Goal: Task Accomplishment & Management: Complete application form

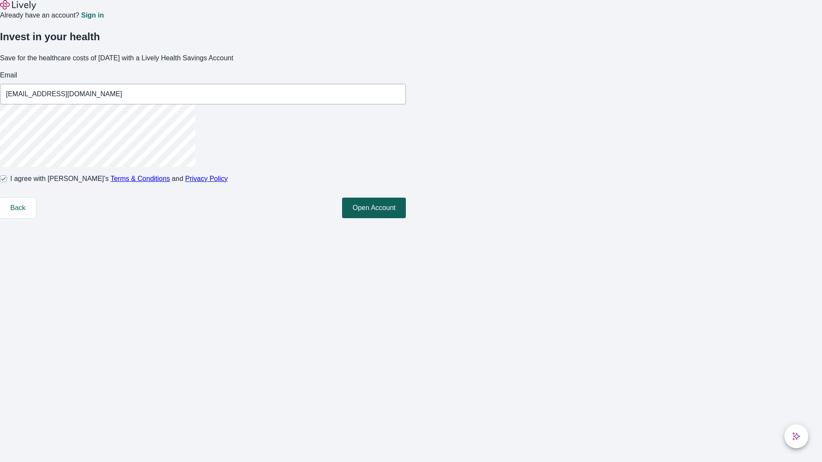
click at [406, 218] on button "Open Account" at bounding box center [374, 208] width 64 height 21
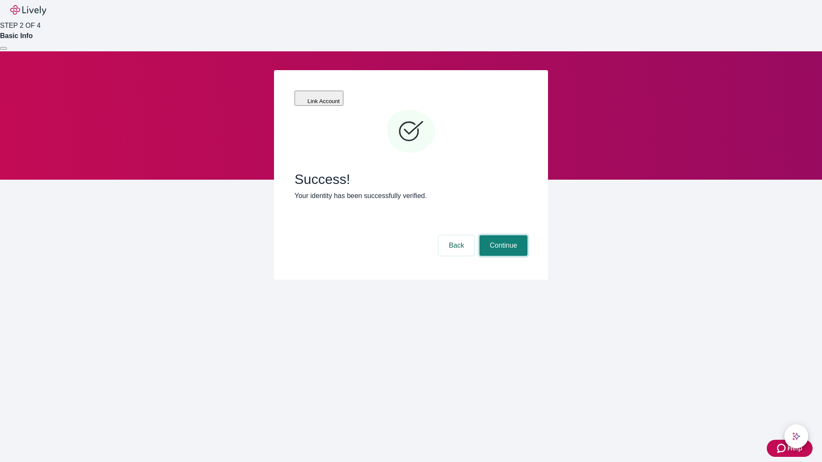
click at [502, 236] on button "Continue" at bounding box center [504, 246] width 48 height 21
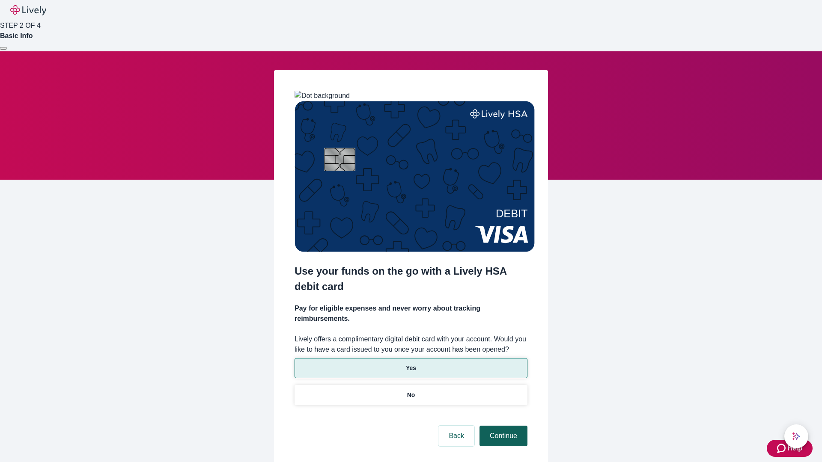
click at [411, 364] on p "Yes" at bounding box center [411, 368] width 10 height 9
click at [502, 426] on button "Continue" at bounding box center [504, 436] width 48 height 21
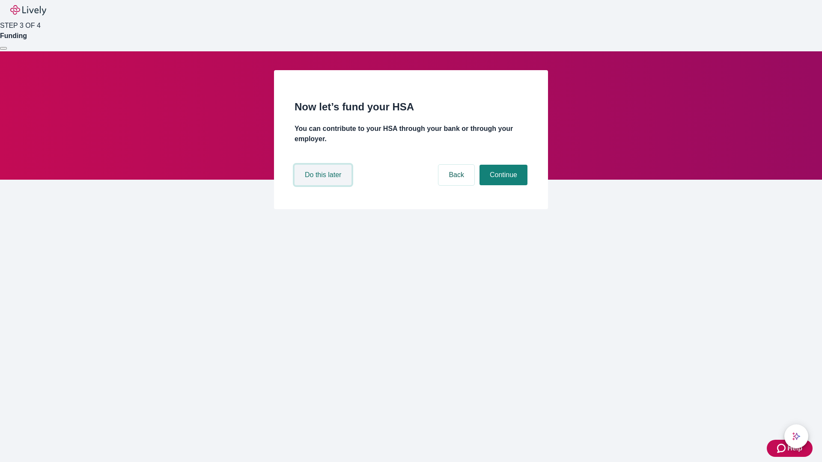
click at [324, 185] on button "Do this later" at bounding box center [323, 175] width 57 height 21
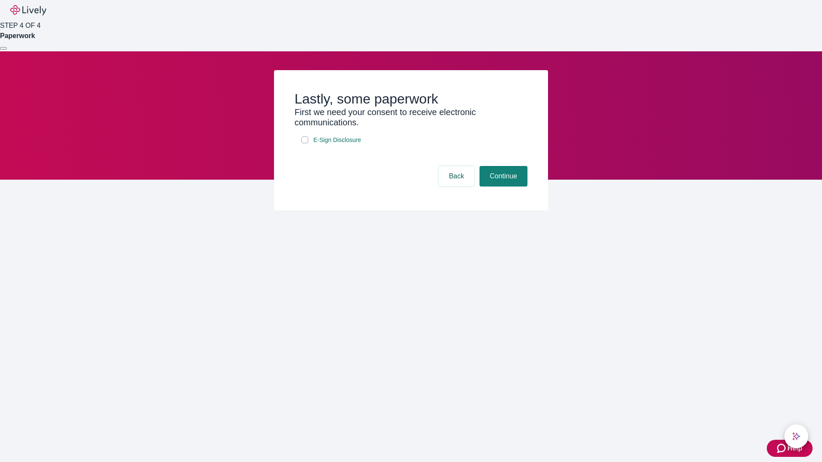
click at [305, 143] on input "E-Sign Disclosure" at bounding box center [304, 140] width 7 height 7
checkbox input "true"
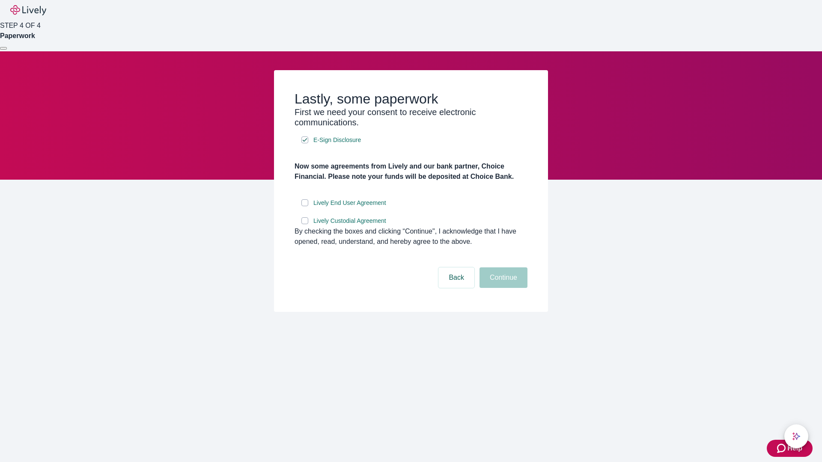
click at [305, 206] on input "Lively End User Agreement" at bounding box center [304, 203] width 7 height 7
checkbox input "true"
click at [305, 224] on input "Lively Custodial Agreement" at bounding box center [304, 221] width 7 height 7
checkbox input "true"
click at [502, 288] on button "Continue" at bounding box center [504, 278] width 48 height 21
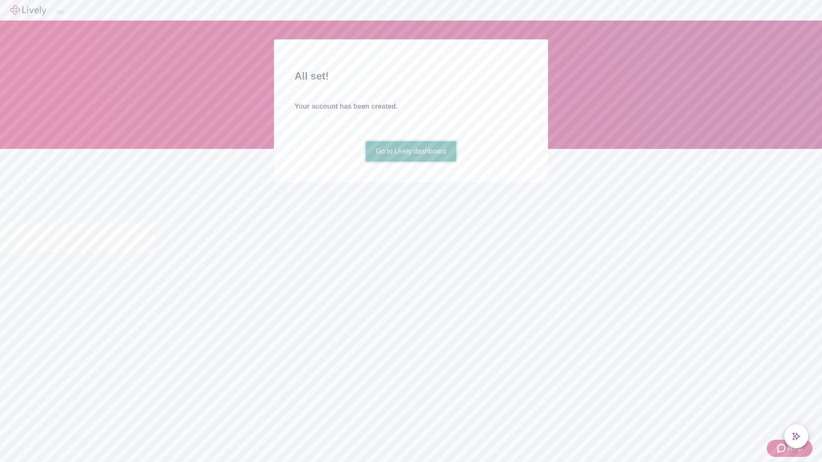
click at [411, 162] on link "Go to Lively dashboard" at bounding box center [411, 151] width 91 height 21
